Goal: Task Accomplishment & Management: Use online tool/utility

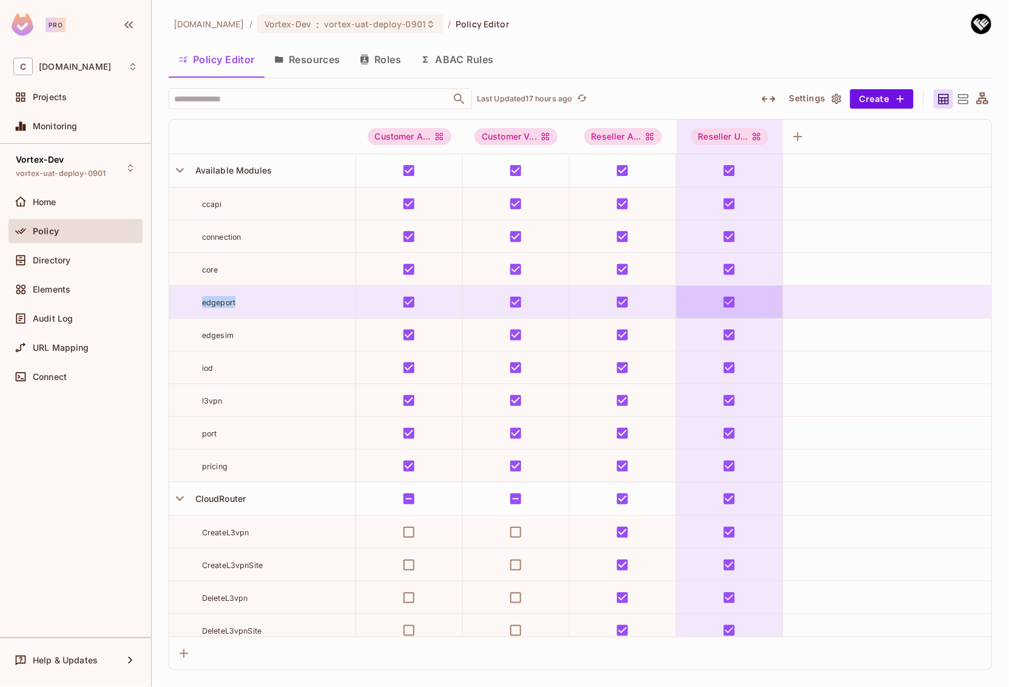
drag, startPoint x: 196, startPoint y: 305, endPoint x: 762, endPoint y: 295, distance: 566.0
click at [762, 295] on tr "edgeport" at bounding box center [580, 302] width 822 height 33
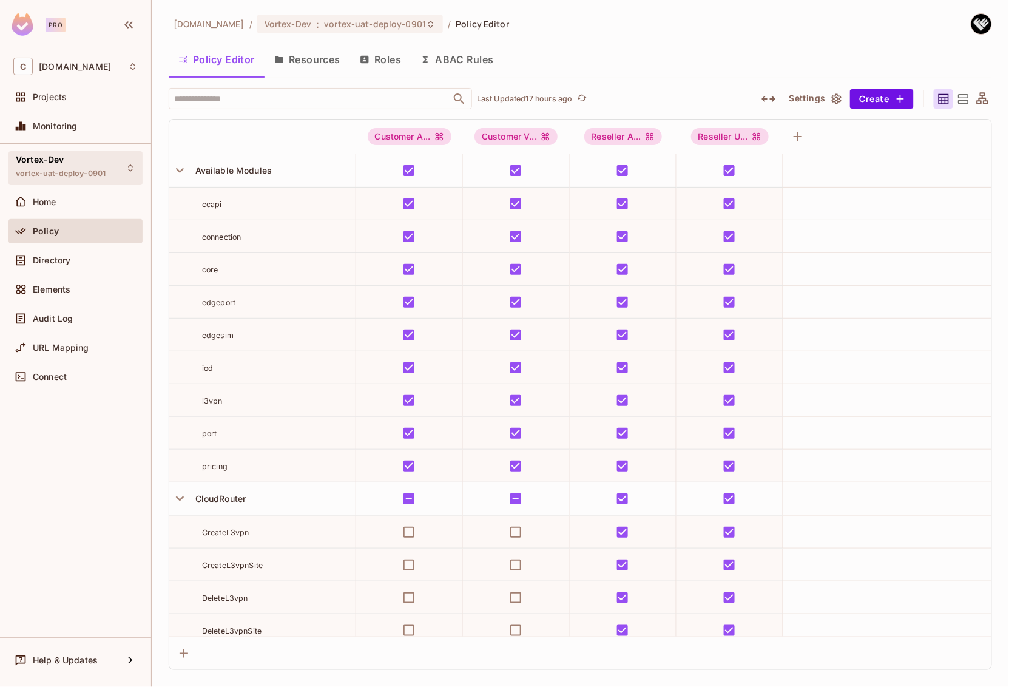
click at [118, 165] on div "Vortex-Dev vortex-uat-deploy-0901" at bounding box center [75, 167] width 134 height 33
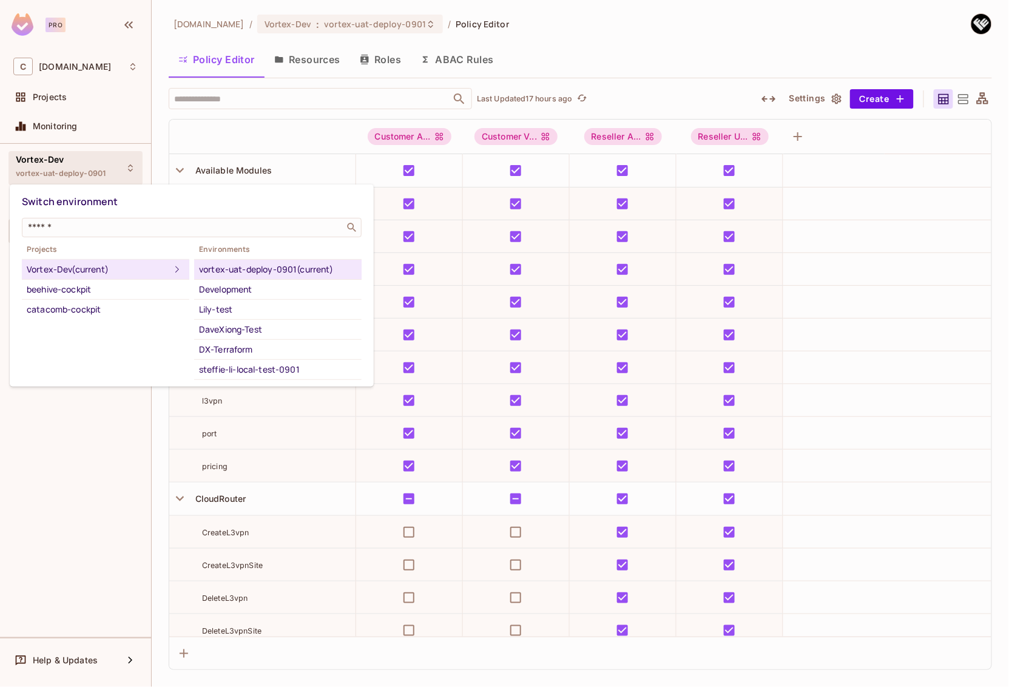
click at [93, 429] on div at bounding box center [504, 343] width 1009 height 687
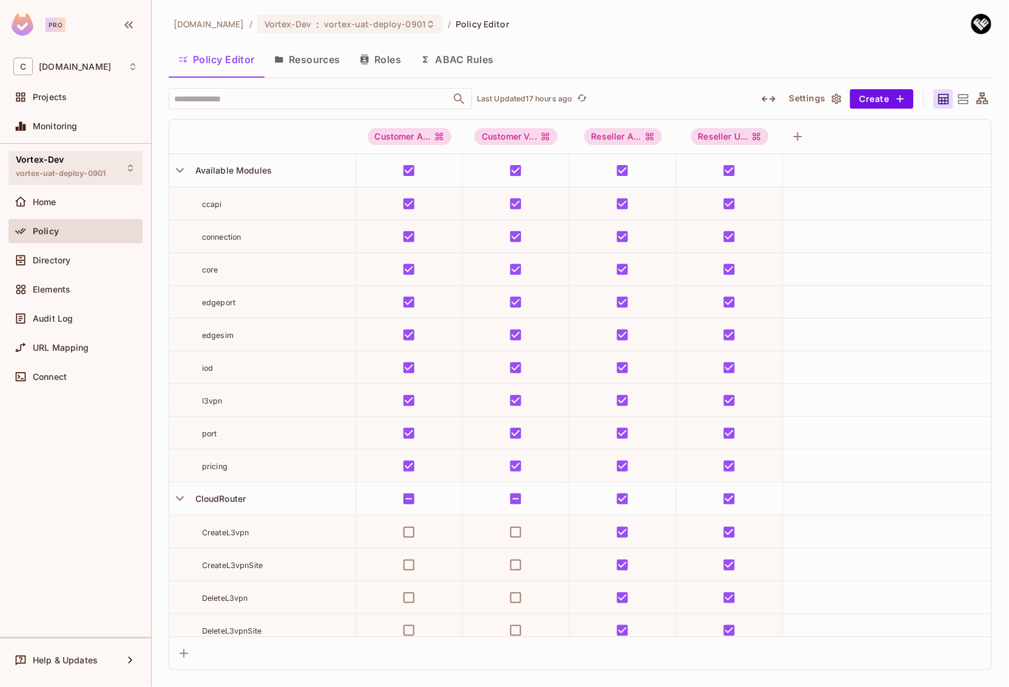
click at [111, 163] on div "Vortex-Dev vortex-uat-deploy-0901" at bounding box center [75, 167] width 134 height 33
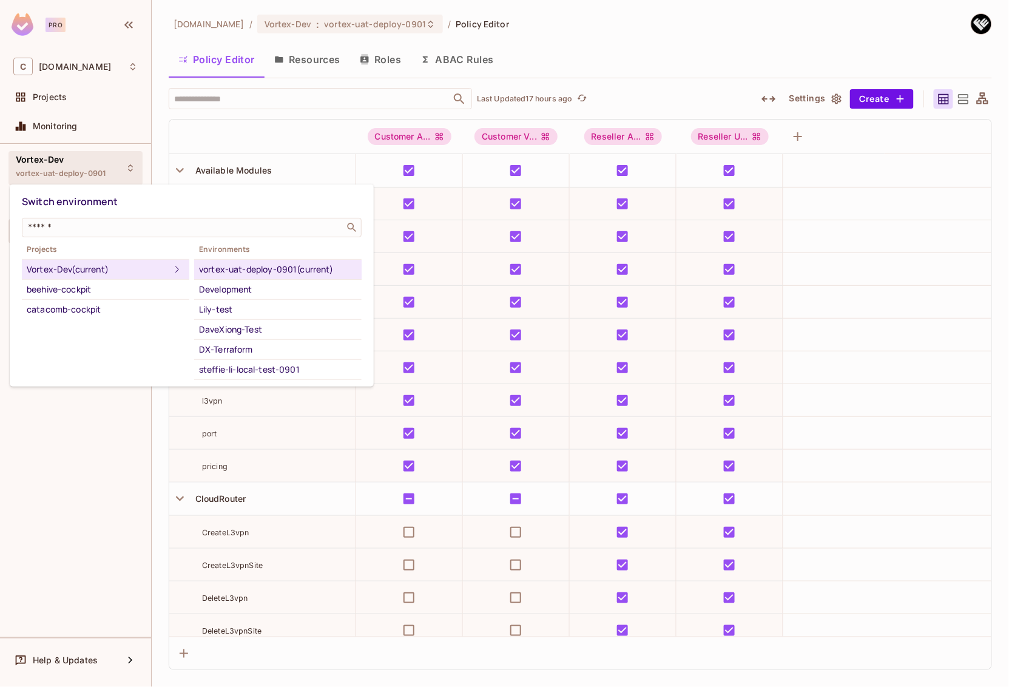
click at [56, 101] on div at bounding box center [504, 343] width 1009 height 687
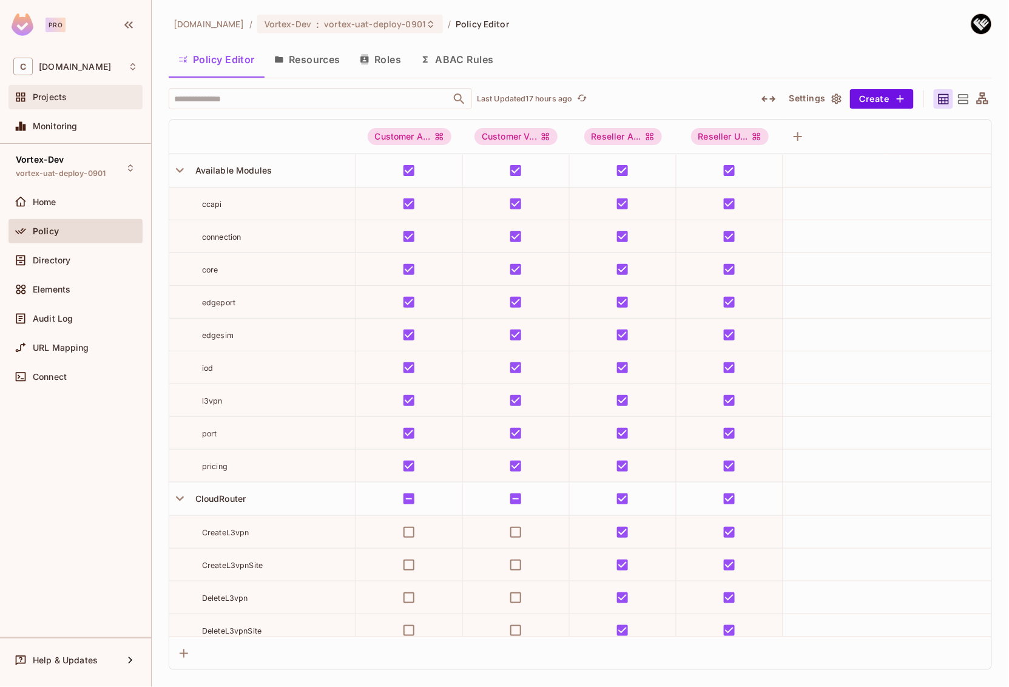
click at [72, 99] on div "Projects" at bounding box center [85, 97] width 105 height 10
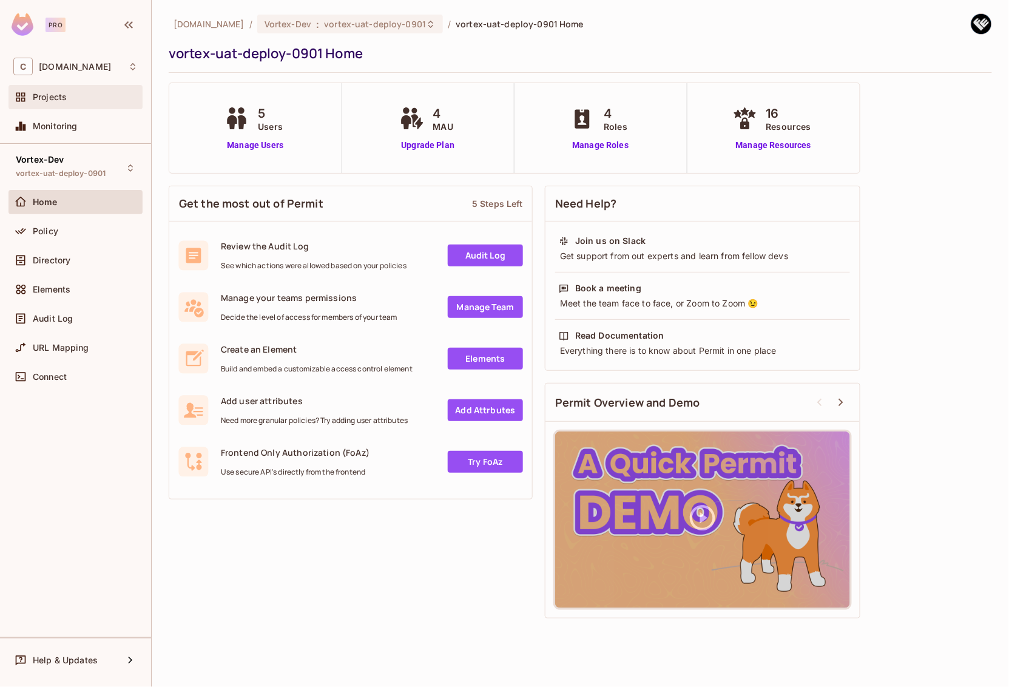
click at [73, 103] on div "Projects" at bounding box center [75, 97] width 124 height 15
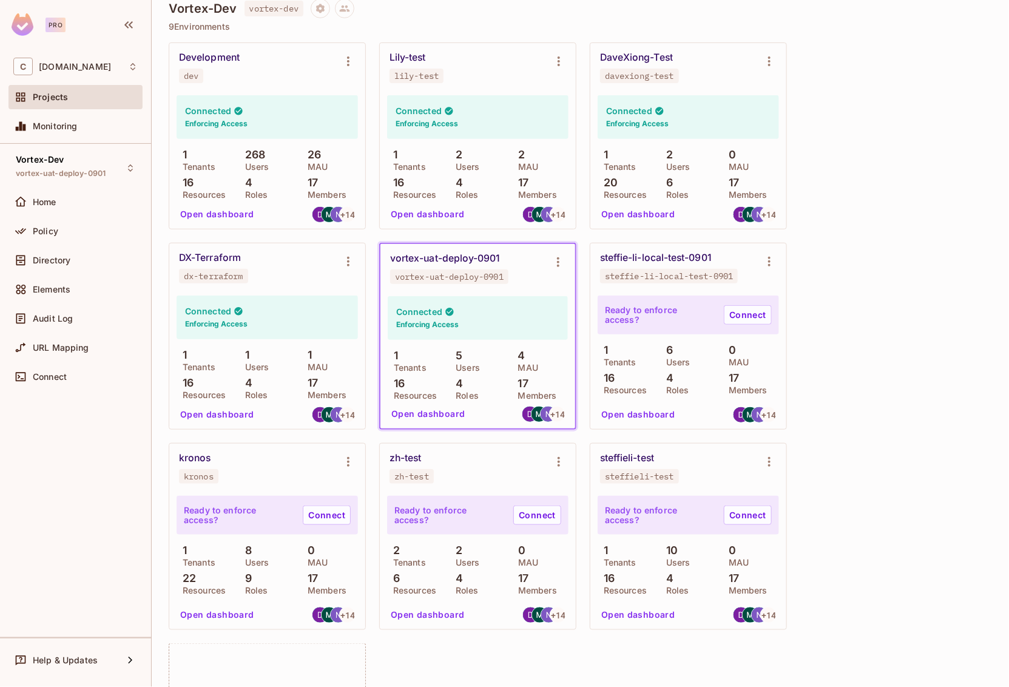
scroll to position [110, 0]
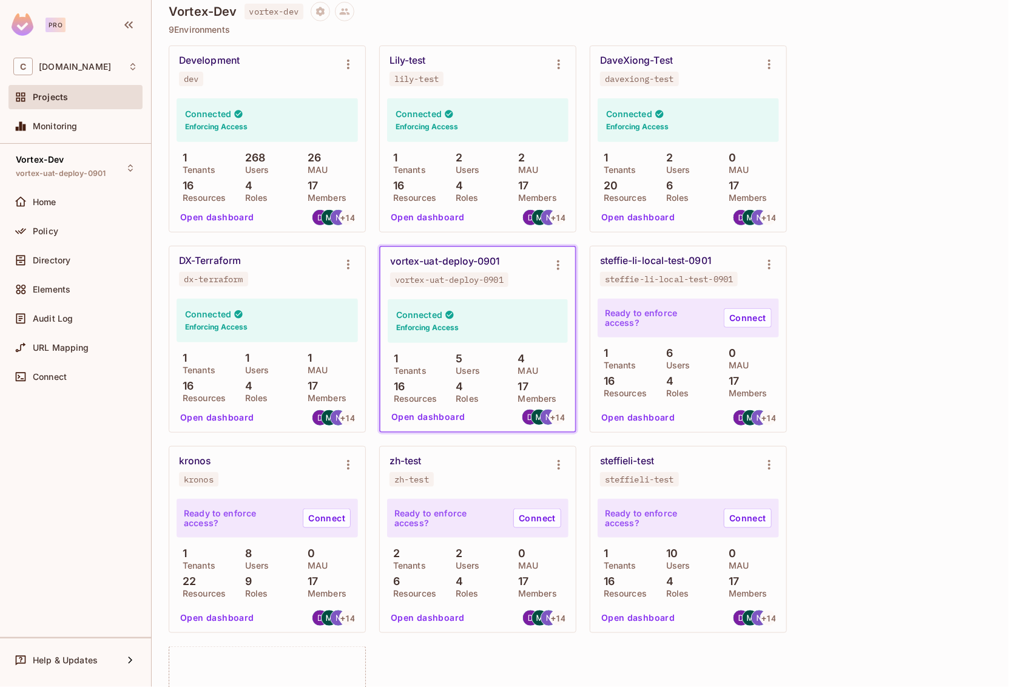
click at [458, 67] on div "Lily-test lily-test" at bounding box center [467, 71] width 157 height 32
click at [94, 163] on div "Vortex-Dev vortex-uat-deploy-0901" at bounding box center [61, 168] width 90 height 26
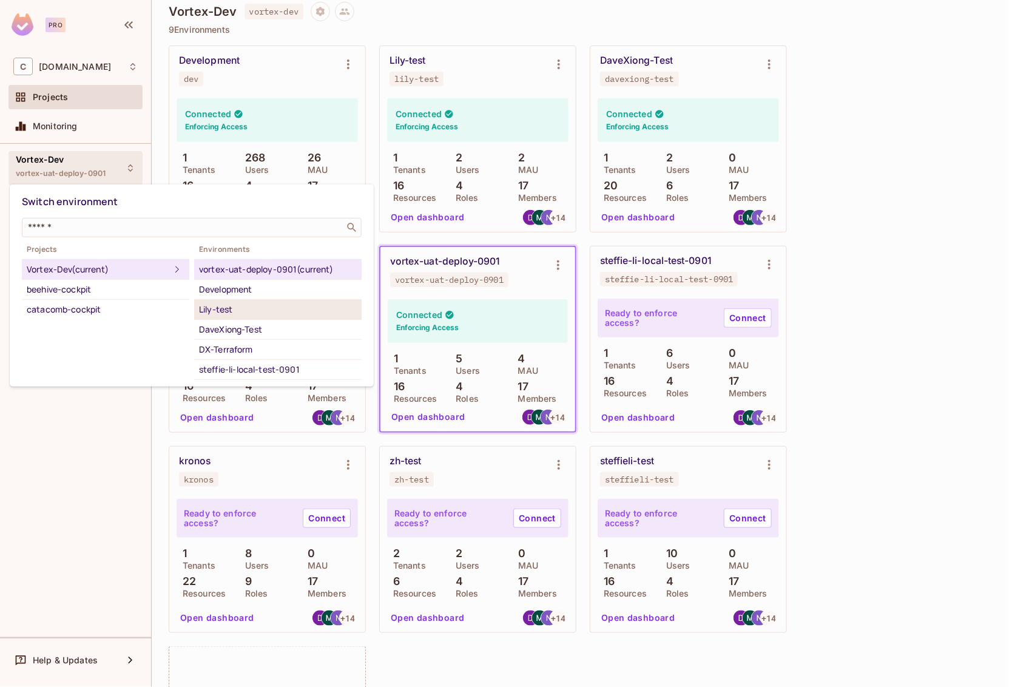
click at [233, 303] on div "Lily-test" at bounding box center [278, 309] width 158 height 15
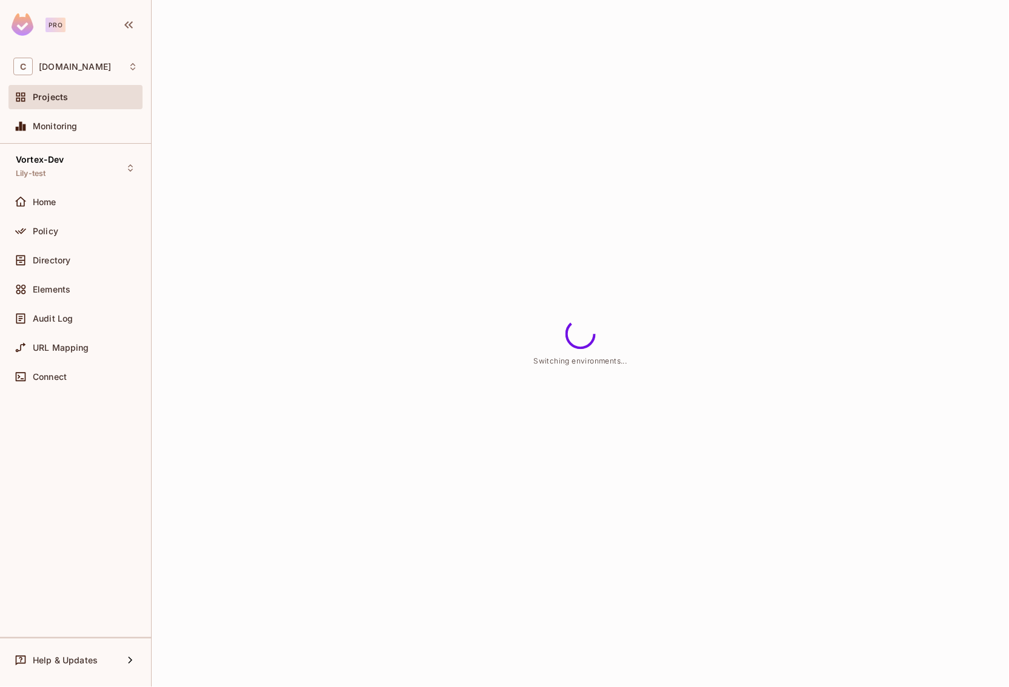
scroll to position [0, 0]
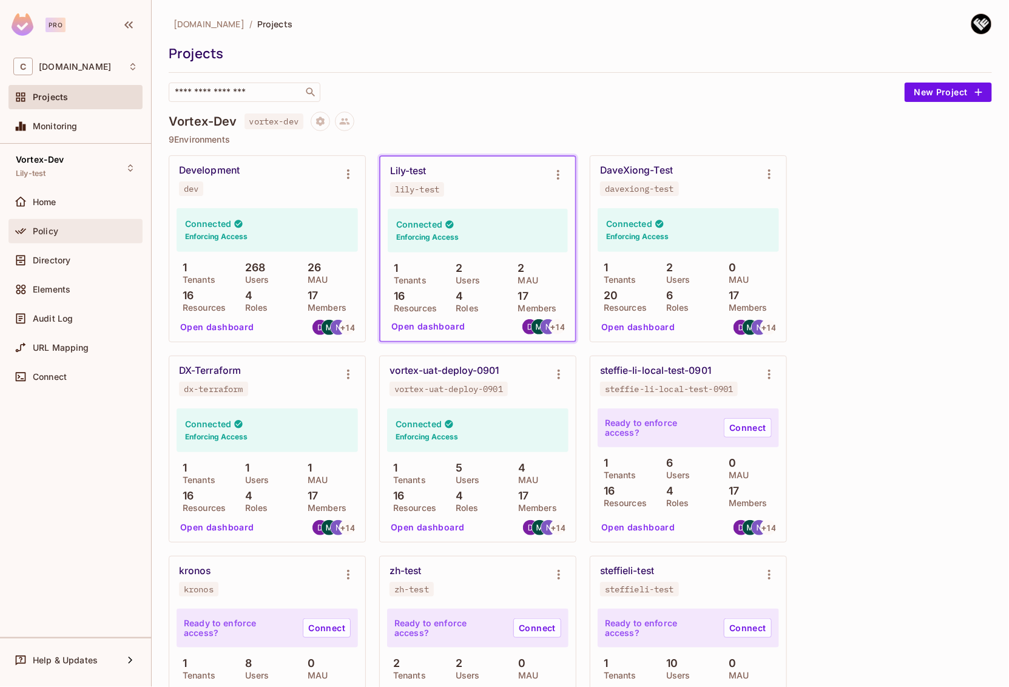
click at [62, 226] on div "Policy" at bounding box center [85, 231] width 105 height 10
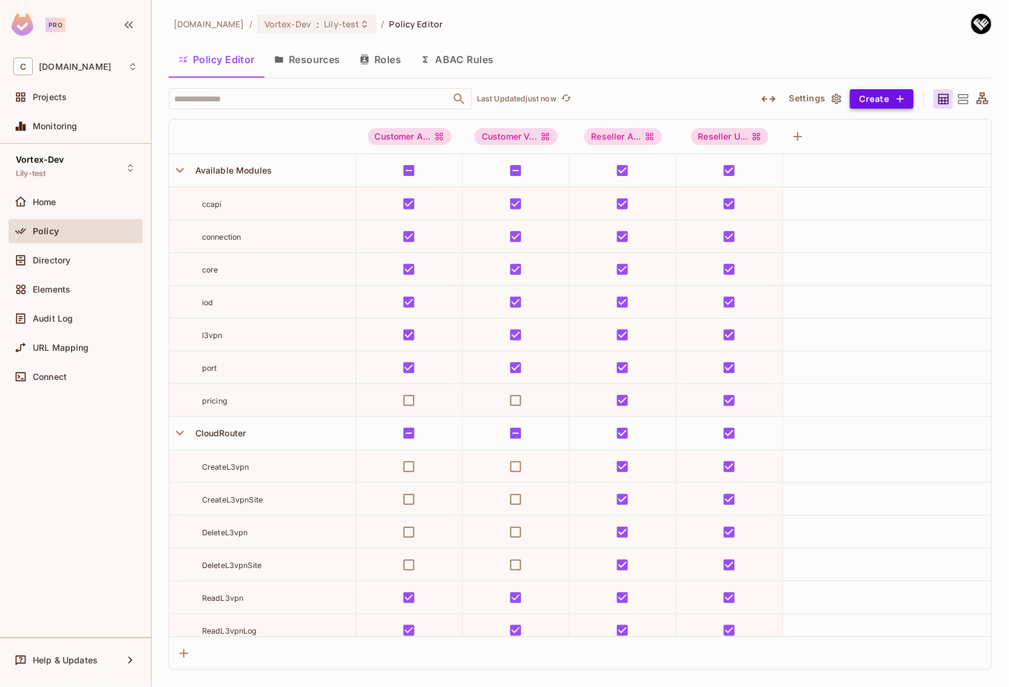
click at [889, 97] on button "Create" at bounding box center [882, 98] width 64 height 19
drag, startPoint x: 746, startPoint y: 72, endPoint x: 525, endPoint y: 76, distance: 221.4
click at [746, 72] on div at bounding box center [504, 343] width 1009 height 687
click at [68, 210] on div "Home" at bounding box center [75, 202] width 134 height 24
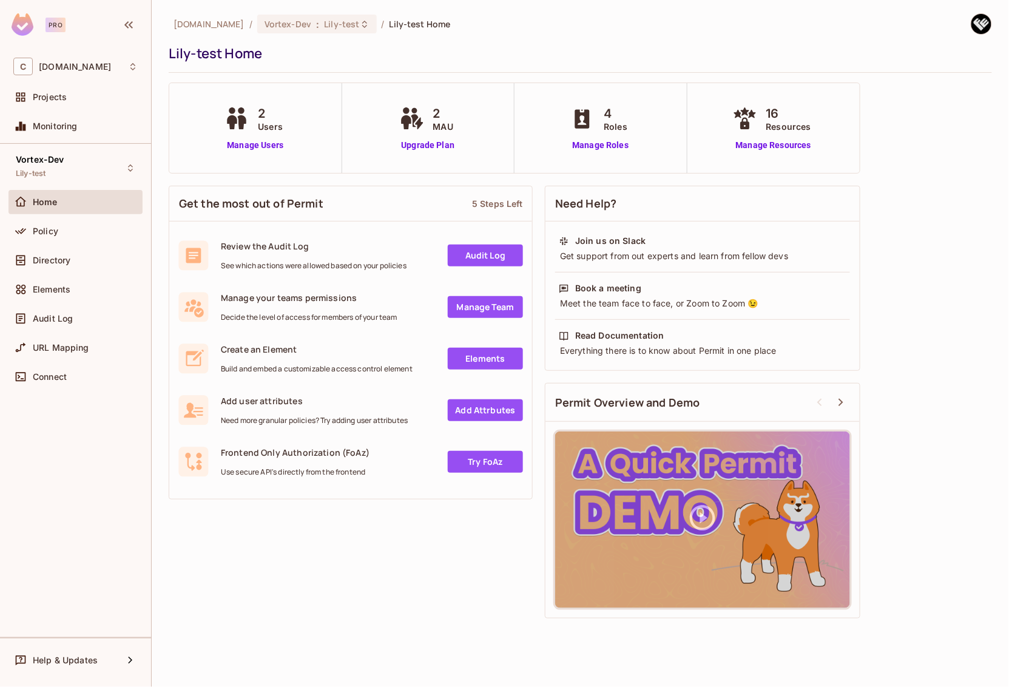
click at [70, 201] on div "Home" at bounding box center [85, 202] width 105 height 10
click at [82, 176] on div "Vortex-Dev Lily-test" at bounding box center [75, 167] width 134 height 33
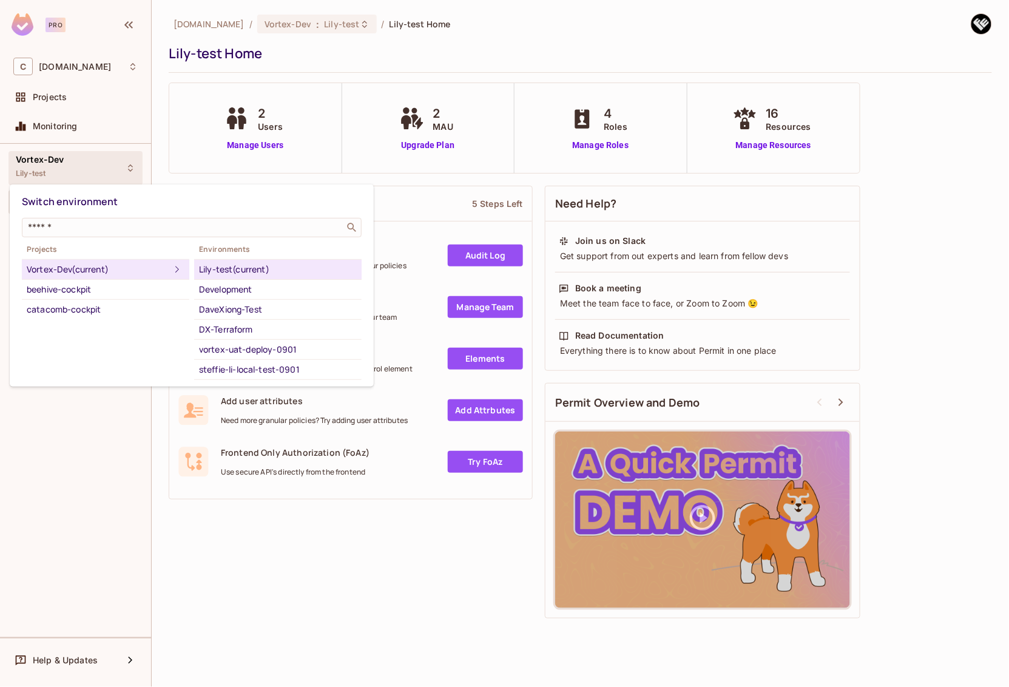
click at [149, 148] on div at bounding box center [504, 343] width 1009 height 687
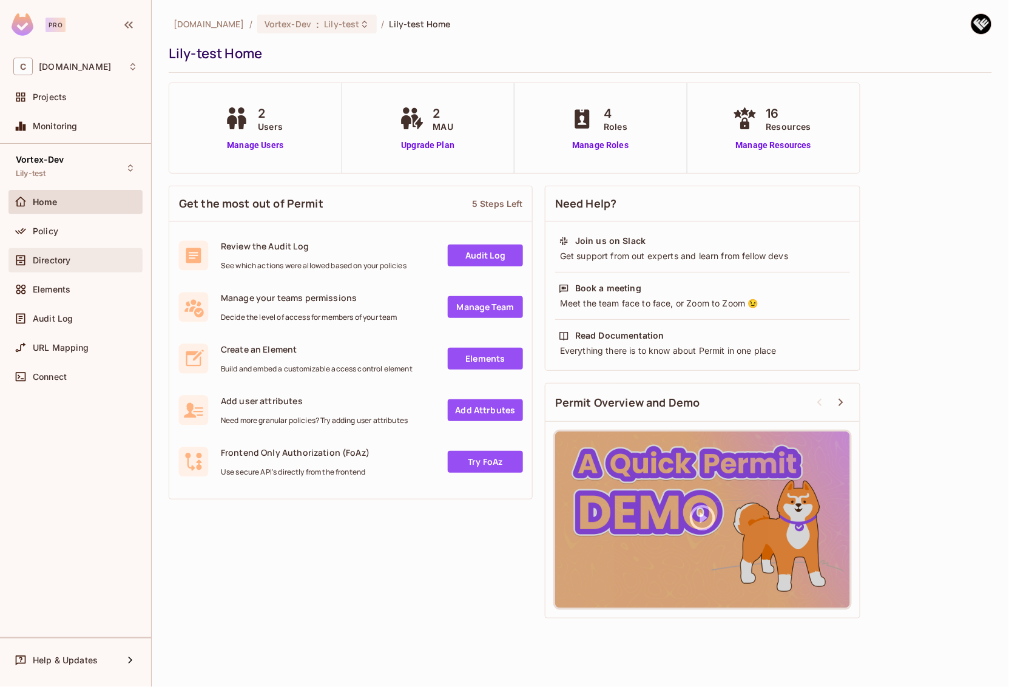
click at [56, 258] on span "Directory" at bounding box center [52, 260] width 38 height 10
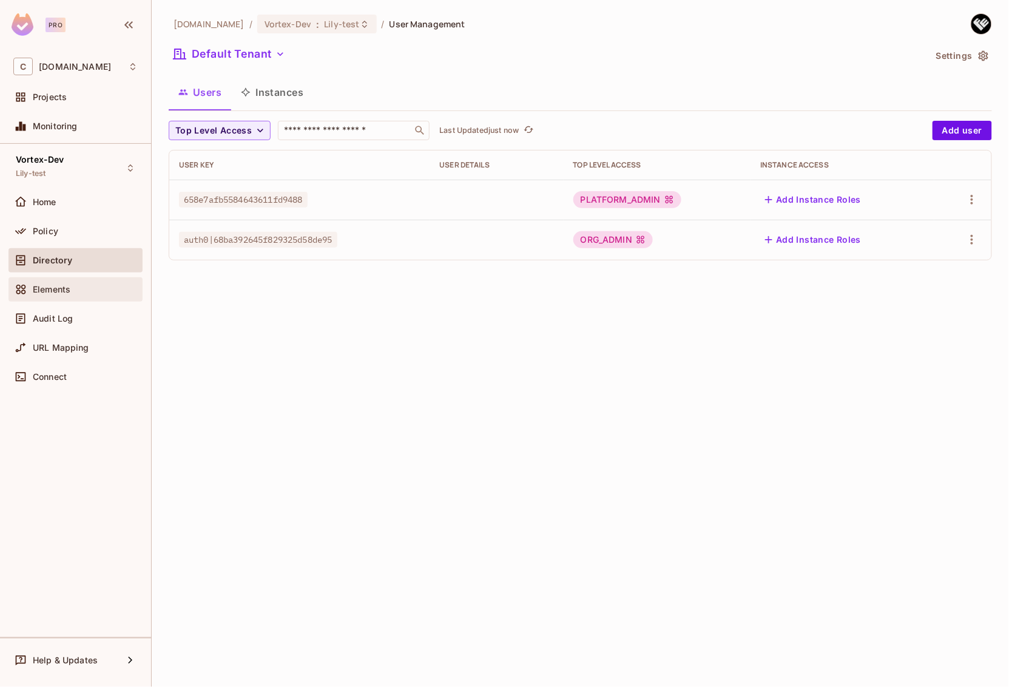
click at [52, 289] on span "Elements" at bounding box center [52, 289] width 38 height 10
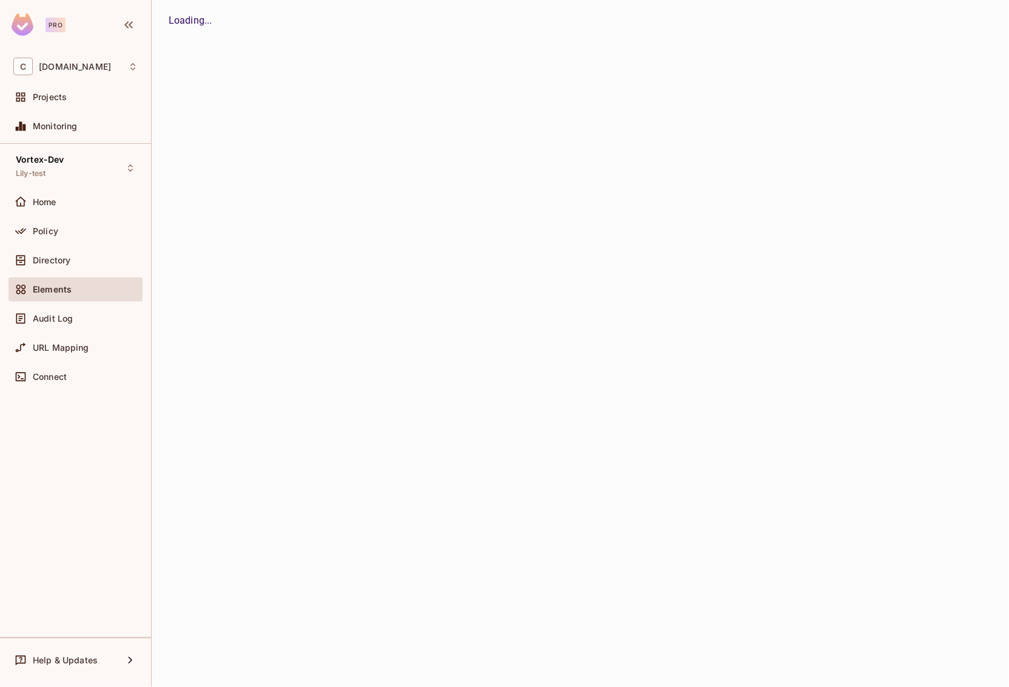
drag, startPoint x: 62, startPoint y: 237, endPoint x: 149, endPoint y: 210, distance: 91.3
click at [62, 237] on div "Policy" at bounding box center [75, 231] width 124 height 15
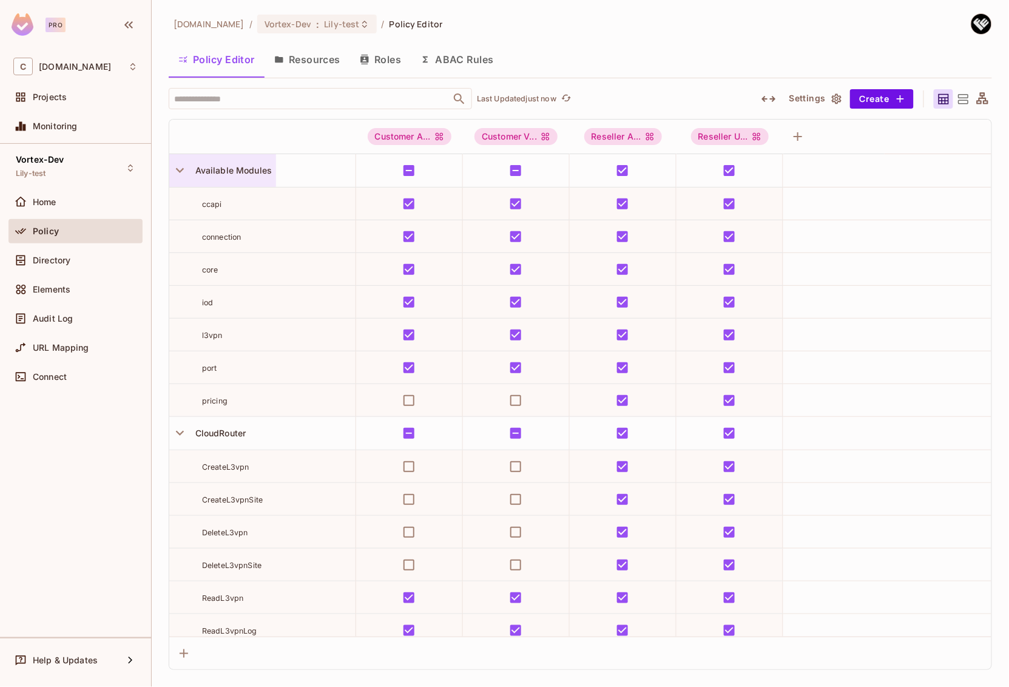
click at [244, 169] on span "Available Modules" at bounding box center [231, 170] width 82 height 10
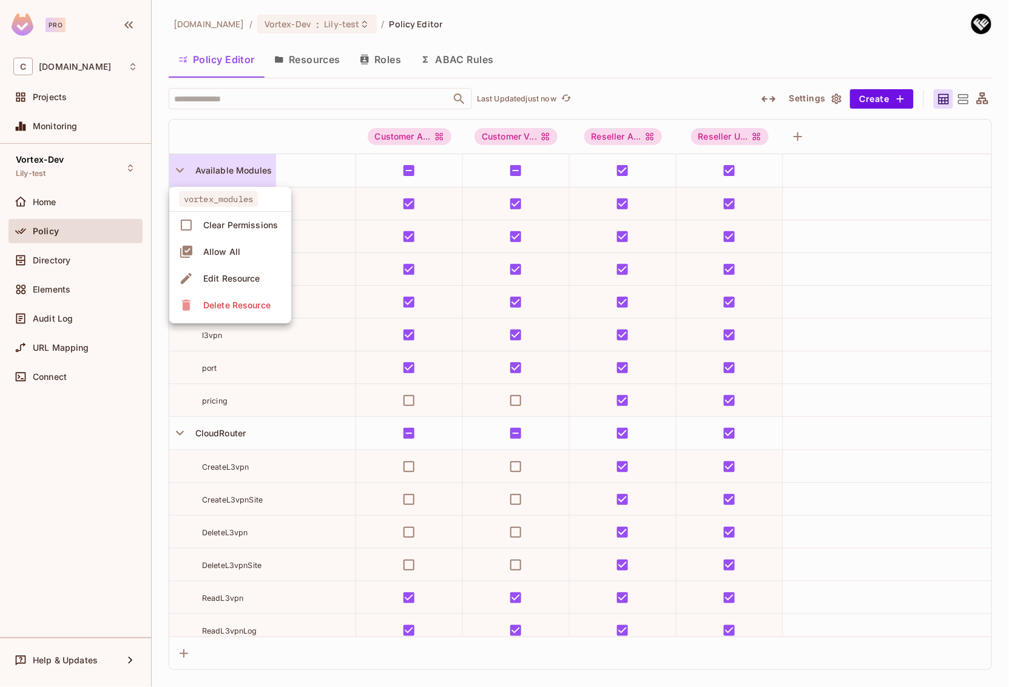
click at [234, 275] on div "Edit Resource" at bounding box center [231, 278] width 57 height 12
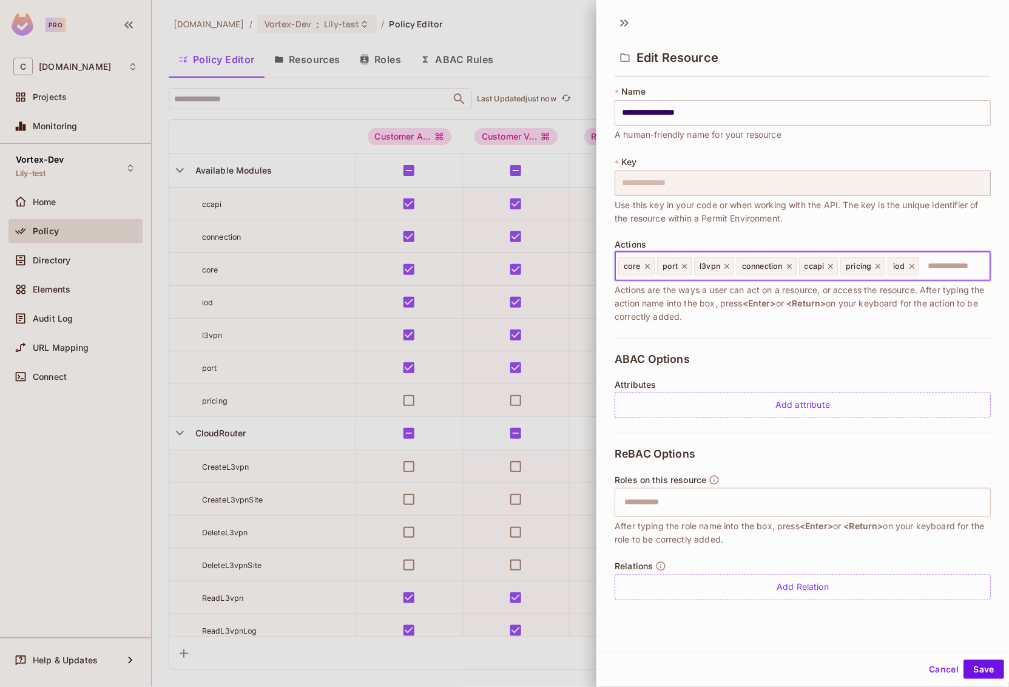
click at [935, 267] on input "text" at bounding box center [952, 266] width 65 height 24
type input "********"
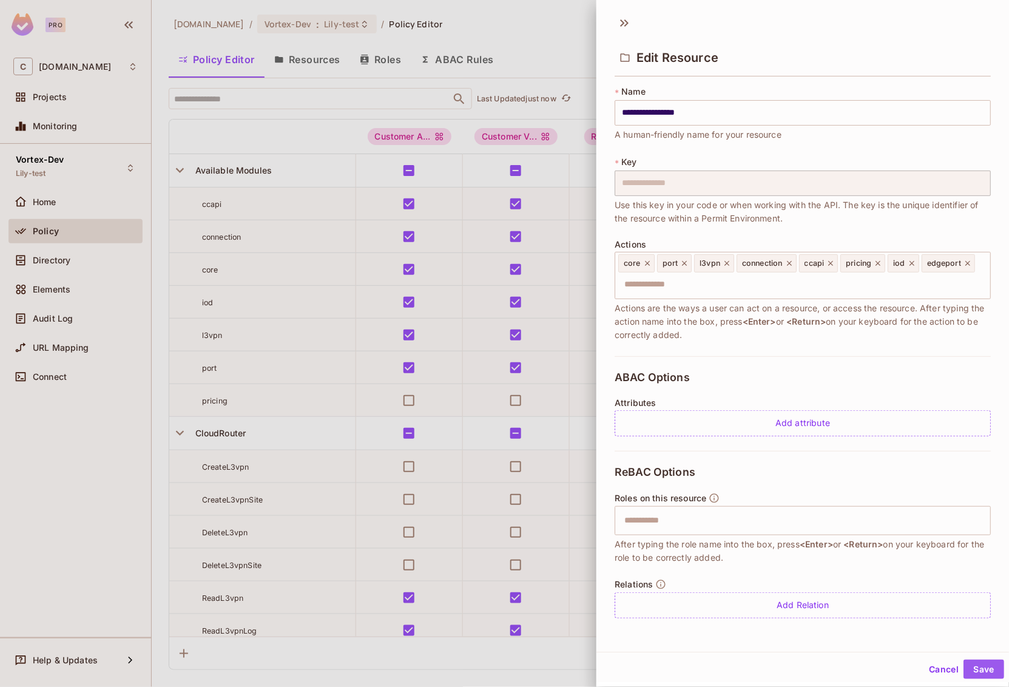
drag, startPoint x: 987, startPoint y: 668, endPoint x: 967, endPoint y: 631, distance: 42.4
click at [987, 668] on button "Save" at bounding box center [983, 668] width 41 height 19
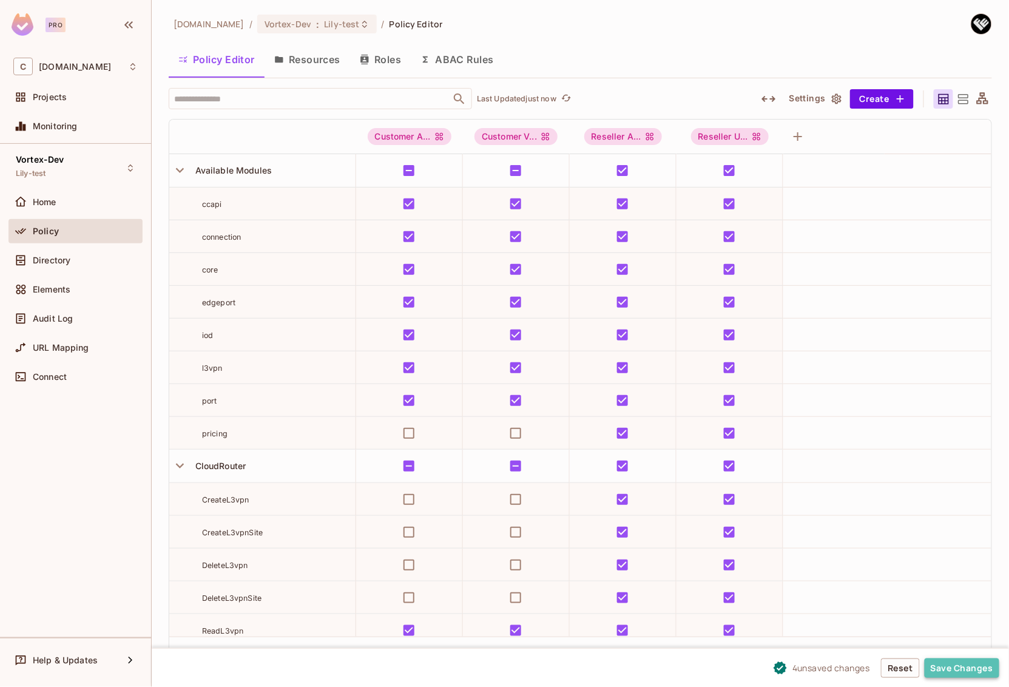
click at [979, 670] on button "Save Changes" at bounding box center [961, 667] width 75 height 19
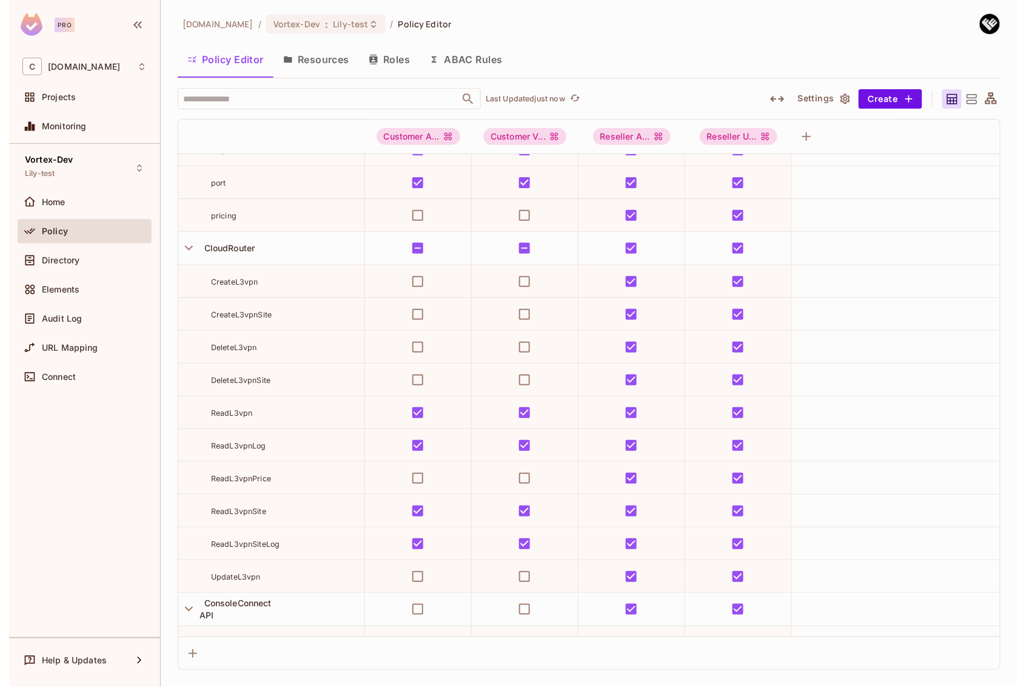
scroll to position [220, 0]
